Goal: Information Seeking & Learning: Learn about a topic

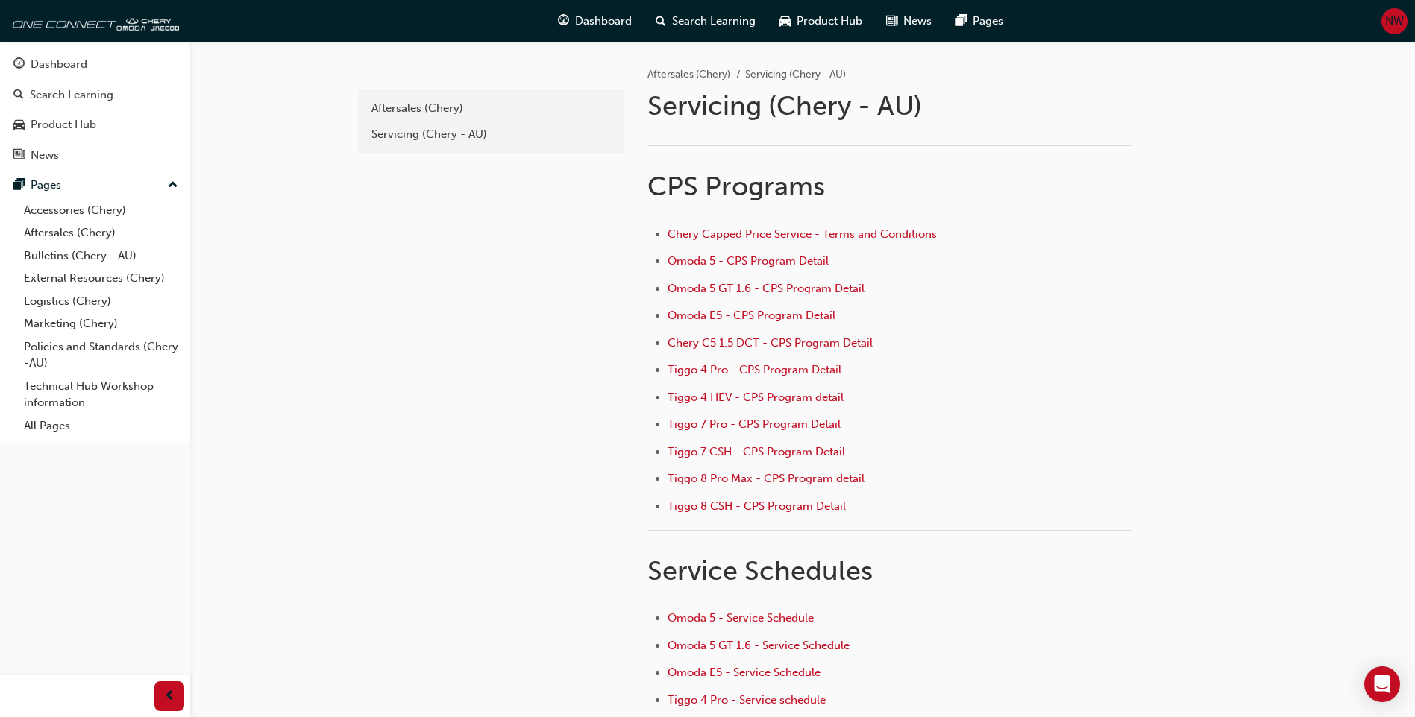
click at [734, 316] on span "Omoda E5 - CPS Program Detail" at bounding box center [751, 315] width 168 height 13
click at [735, 418] on span "Tiggo 7 Pro - CPS Program Detail" at bounding box center [753, 424] width 173 height 13
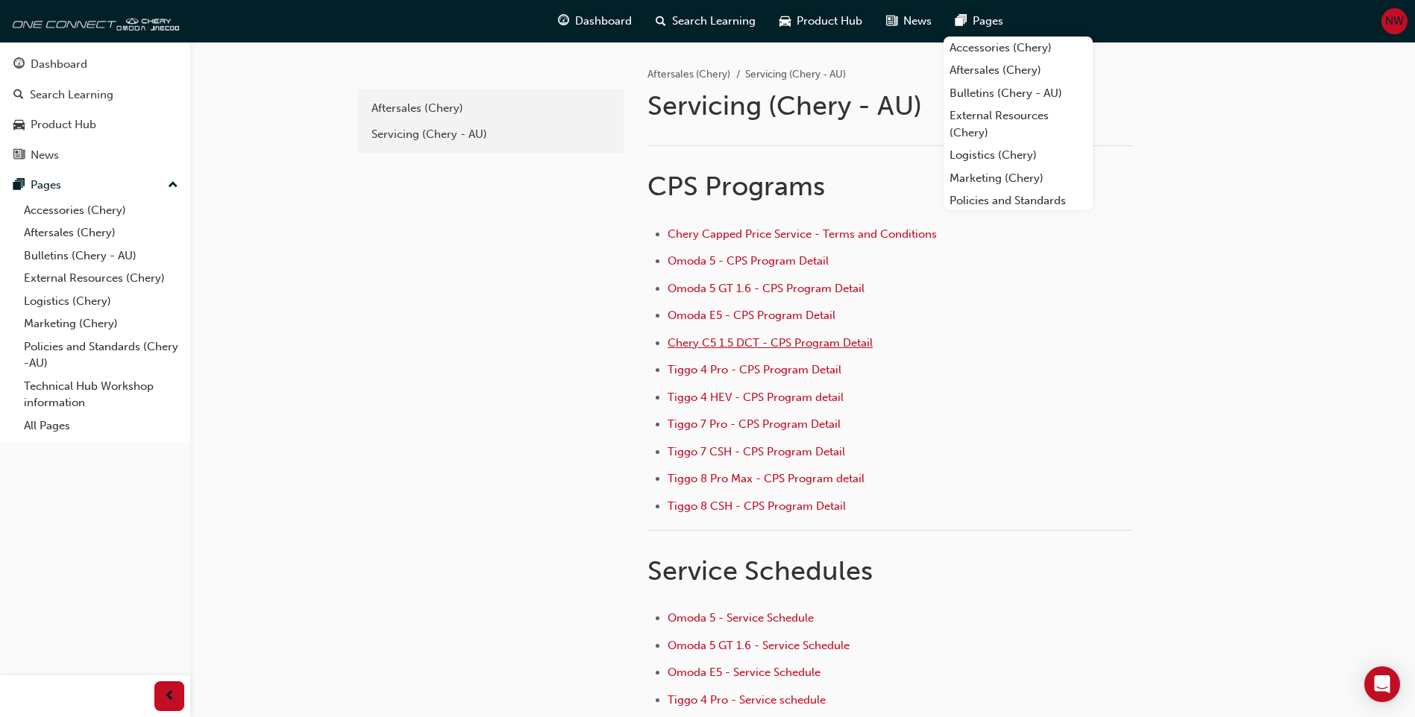
click at [729, 346] on span "Chery C5 1.5 DCT - CPS Program Detail" at bounding box center [769, 342] width 205 height 13
